Goal: Communication & Community: Ask a question

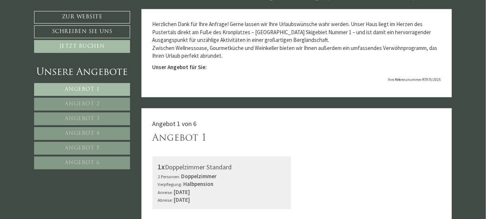
scroll to position [293, 0]
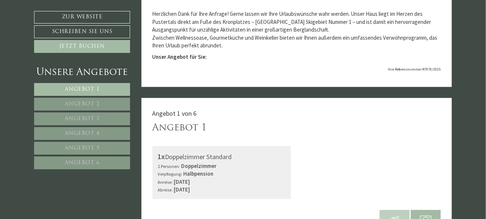
click at [73, 157] on link "Angebot 6" at bounding box center [82, 162] width 96 height 13
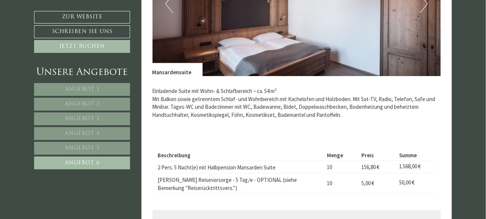
scroll to position [575, 0]
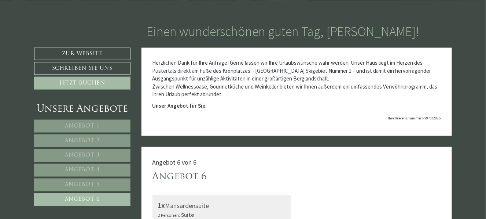
click at [92, 126] on span "Angebot 1" at bounding box center [82, 126] width 35 height 6
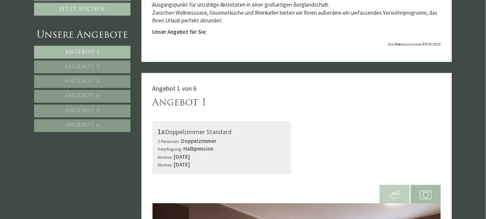
scroll to position [0, 0]
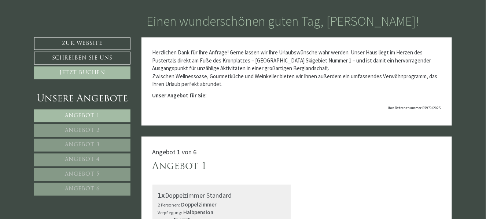
click at [88, 113] on span "Angebot 1" at bounding box center [82, 116] width 35 height 6
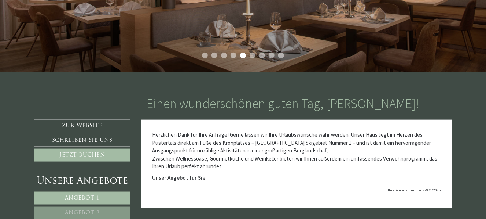
scroll to position [256, 0]
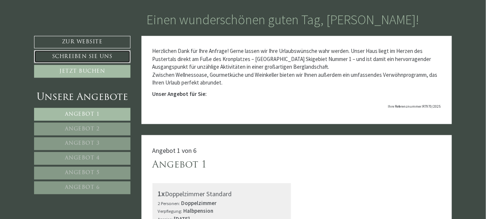
click at [80, 57] on link "Schreiben Sie uns" at bounding box center [82, 56] width 96 height 13
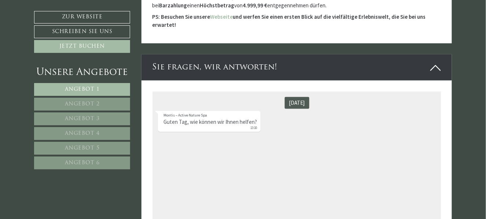
scroll to position [1710, 0]
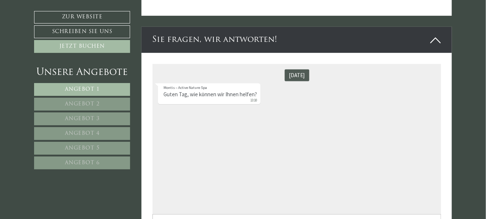
click at [170, 107] on div "[DATE] Montis – Active Nature Spa Guten Tag, wie können wir Ihnen helfen? 13:10" at bounding box center [296, 139] width 289 height 150
click at [211, 98] on div "Montis – Active Nature Spa Guten Tag, wie können wir Ihnen helfen? 13:10" at bounding box center [209, 93] width 103 height 21
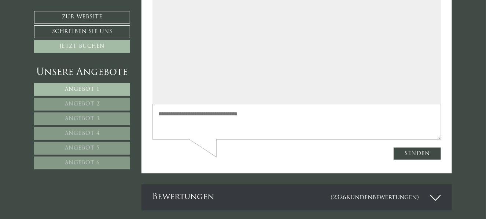
scroll to position [1857, 0]
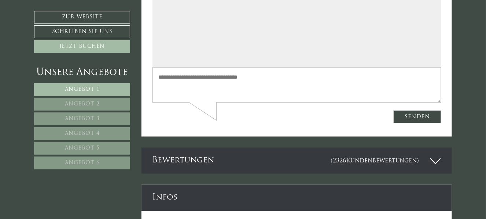
click at [212, 92] on textarea at bounding box center [296, 84] width 289 height 35
type textarea "*"
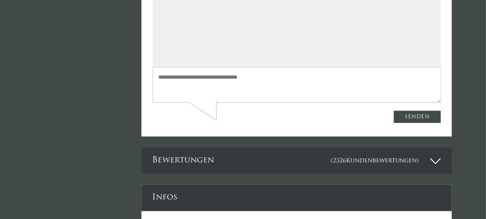
scroll to position [256, 0]
